Goal: Information Seeking & Learning: Find specific fact

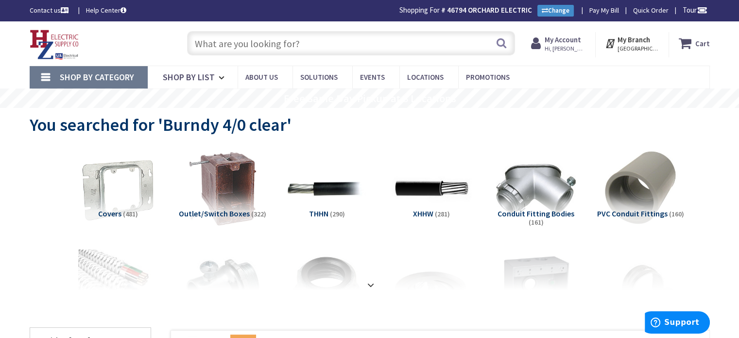
click at [267, 38] on input "text" at bounding box center [351, 43] width 328 height 24
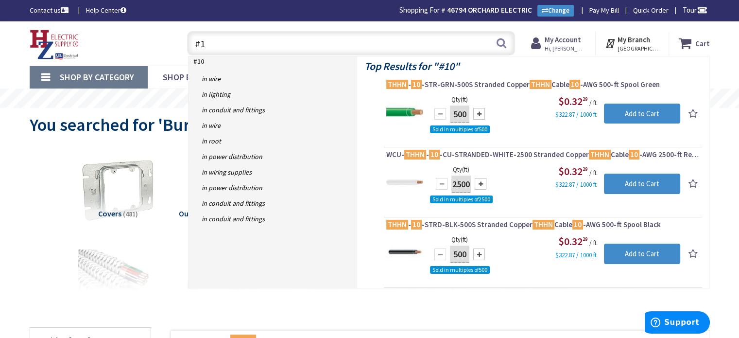
type input "#"
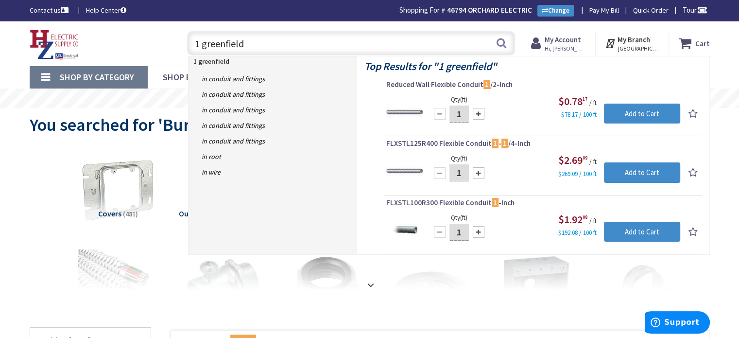
drag, startPoint x: 199, startPoint y: 43, endPoint x: 206, endPoint y: 53, distance: 12.4
click at [199, 43] on input "1 greenfield" at bounding box center [351, 43] width 328 height 24
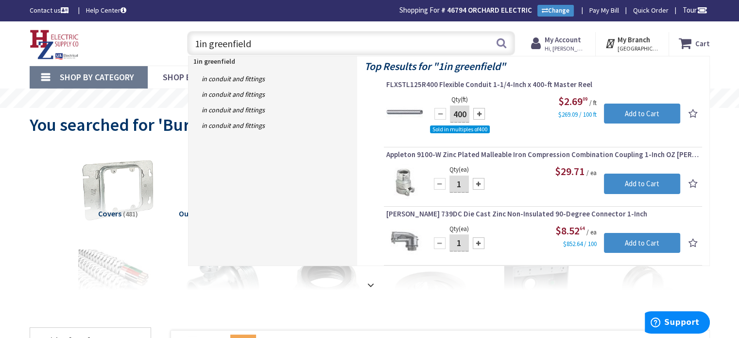
drag, startPoint x: 256, startPoint y: 44, endPoint x: 189, endPoint y: 44, distance: 67.1
click at [189, 44] on input "1in greenfield" at bounding box center [351, 43] width 328 height 24
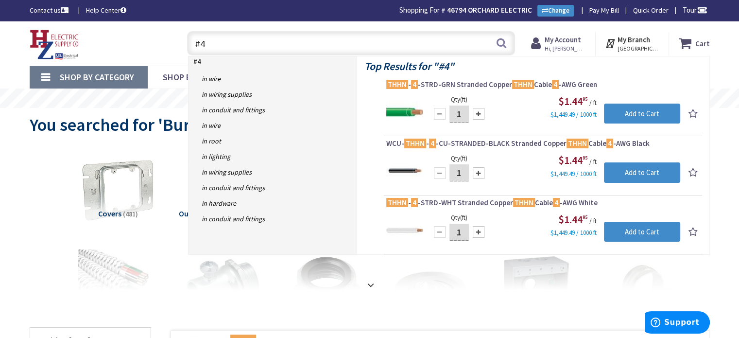
type input "#"
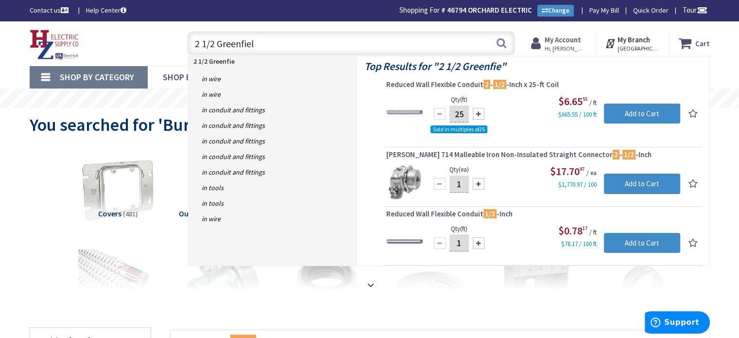
type input "2 1/2 Greenfield"
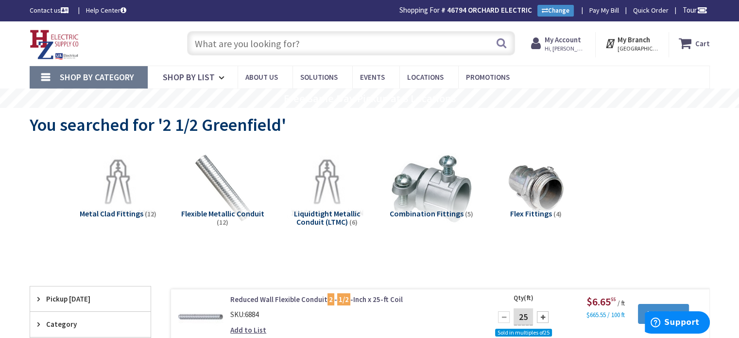
click at [243, 46] on input "text" at bounding box center [351, 43] width 328 height 24
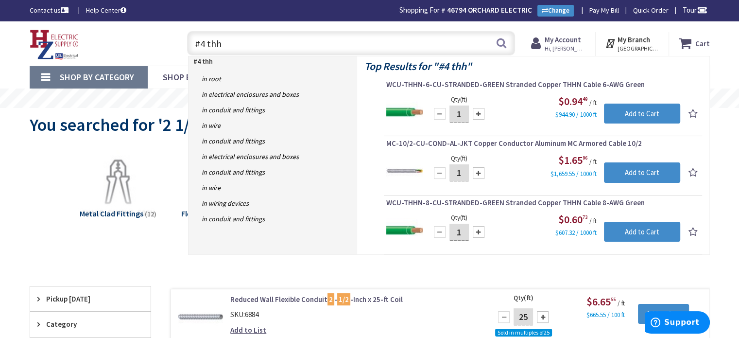
type input "#4 thhn"
